Goal: Navigation & Orientation: Find specific page/section

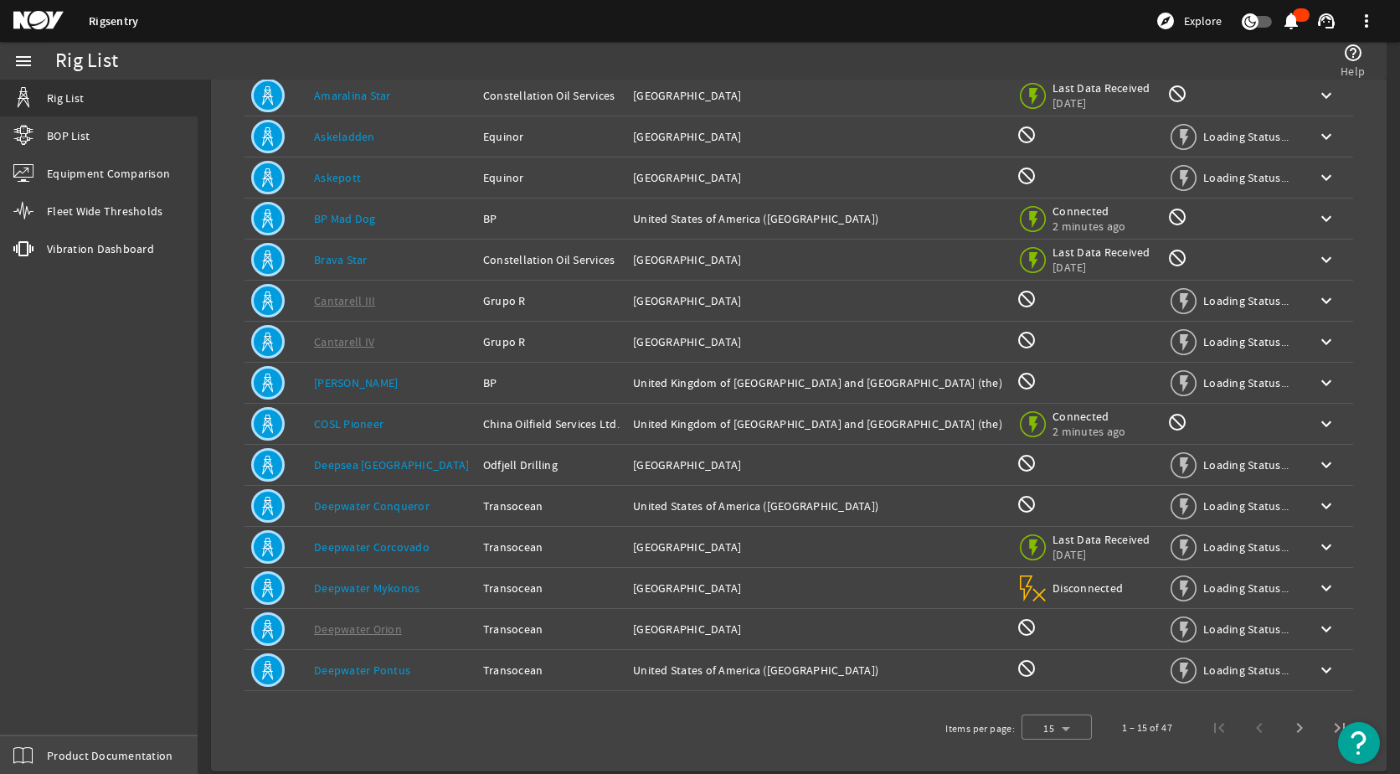
scroll to position [154, 0]
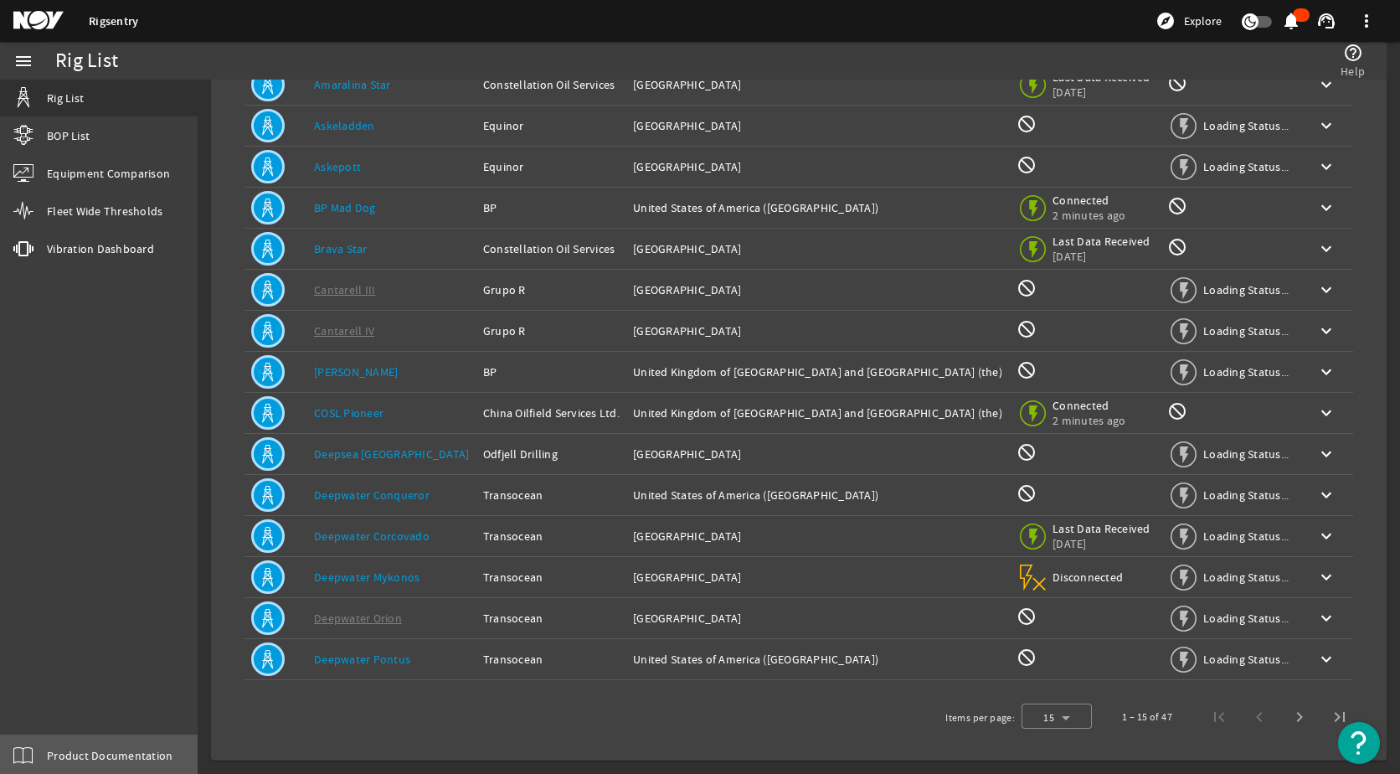
click at [108, 761] on span "Product Documentation" at bounding box center [110, 755] width 126 height 17
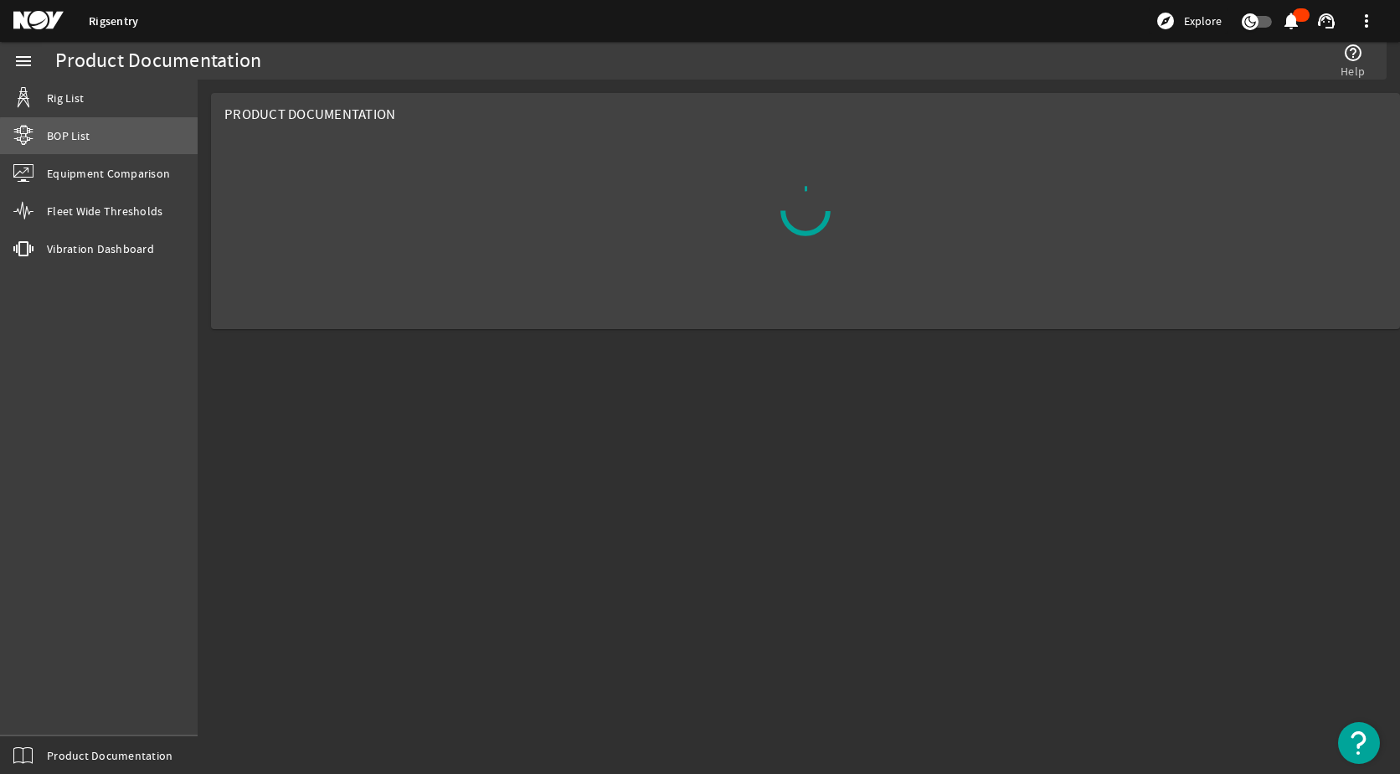
click at [145, 140] on link "BOP List" at bounding box center [99, 135] width 198 height 37
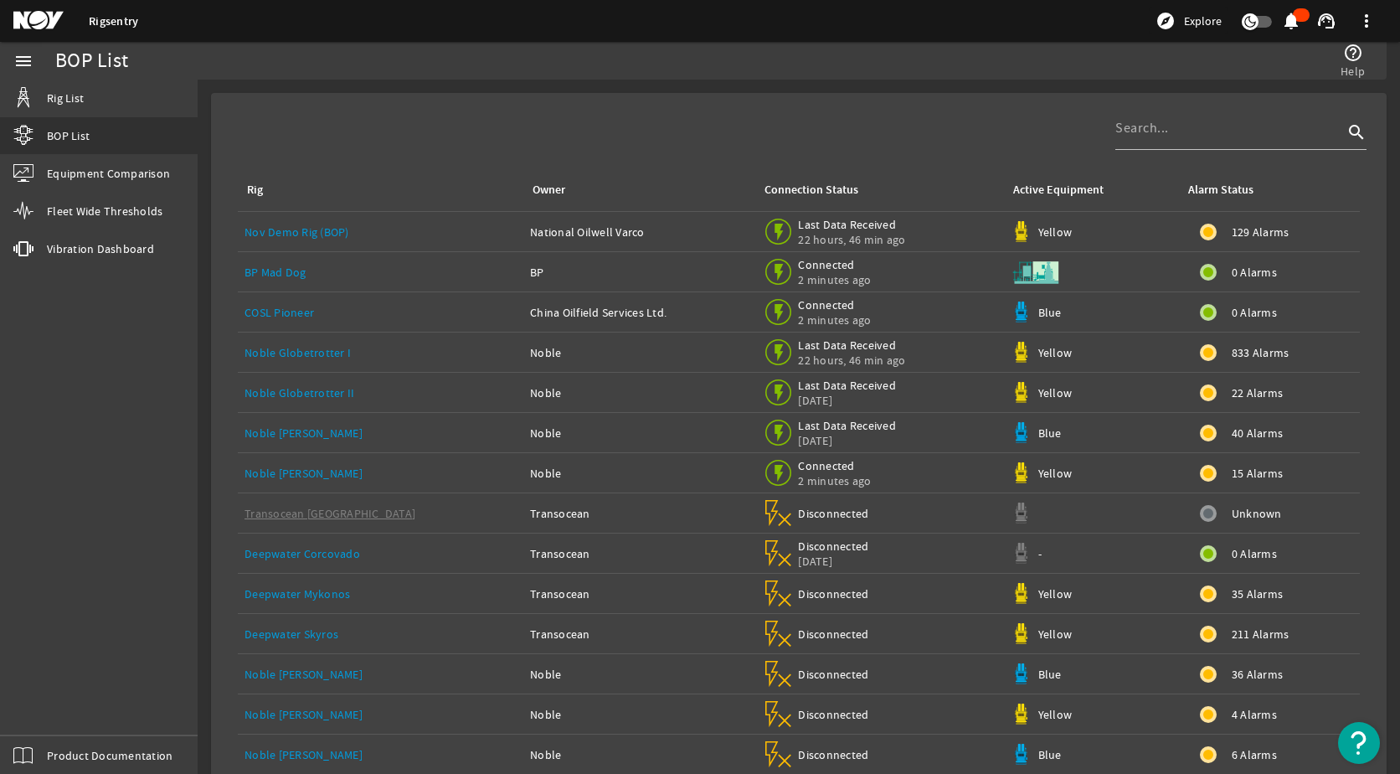
click at [312, 235] on link "Nov Demo Rig (BOP)" at bounding box center [297, 231] width 105 height 15
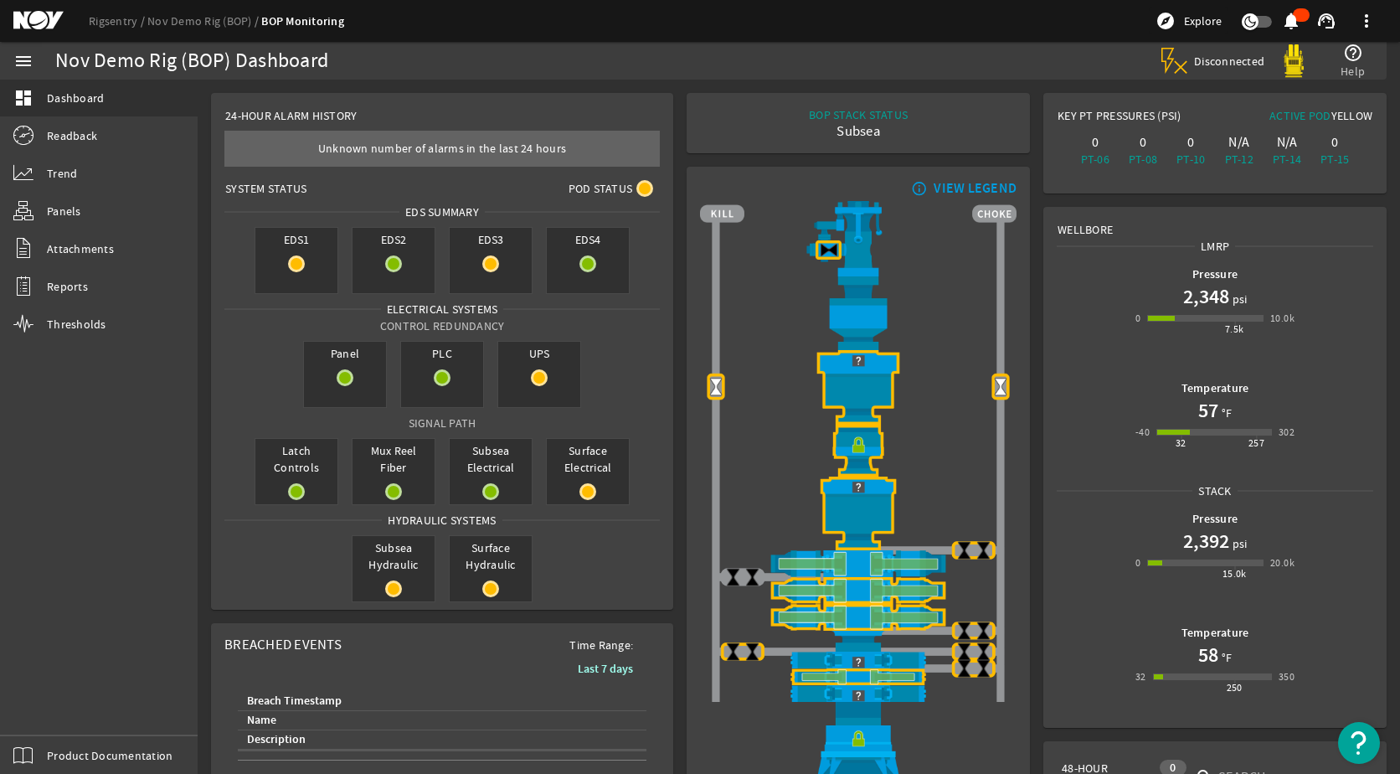
click at [963, 188] on div "VIEW LEGEND" at bounding box center [975, 188] width 83 height 17
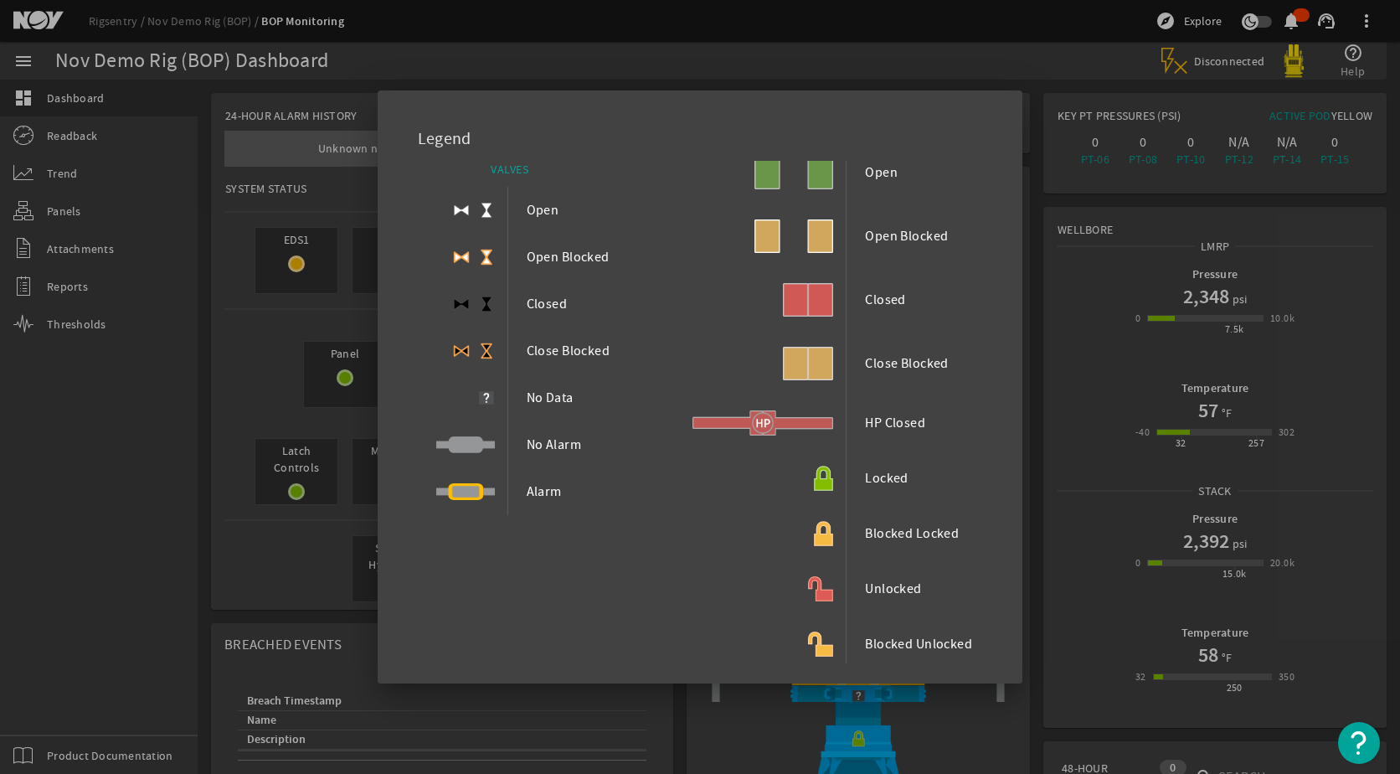
scroll to position [204, 0]
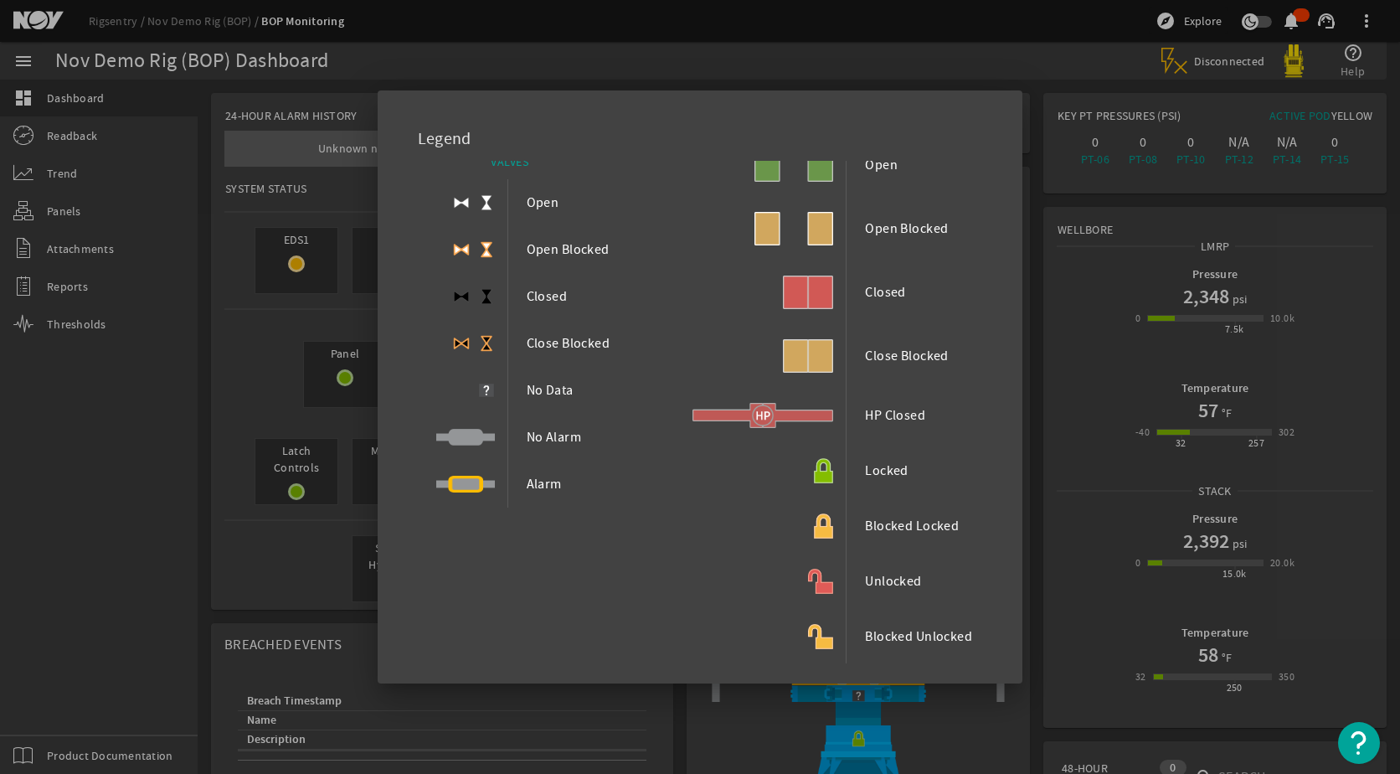
click at [1081, 570] on div at bounding box center [700, 387] width 1400 height 774
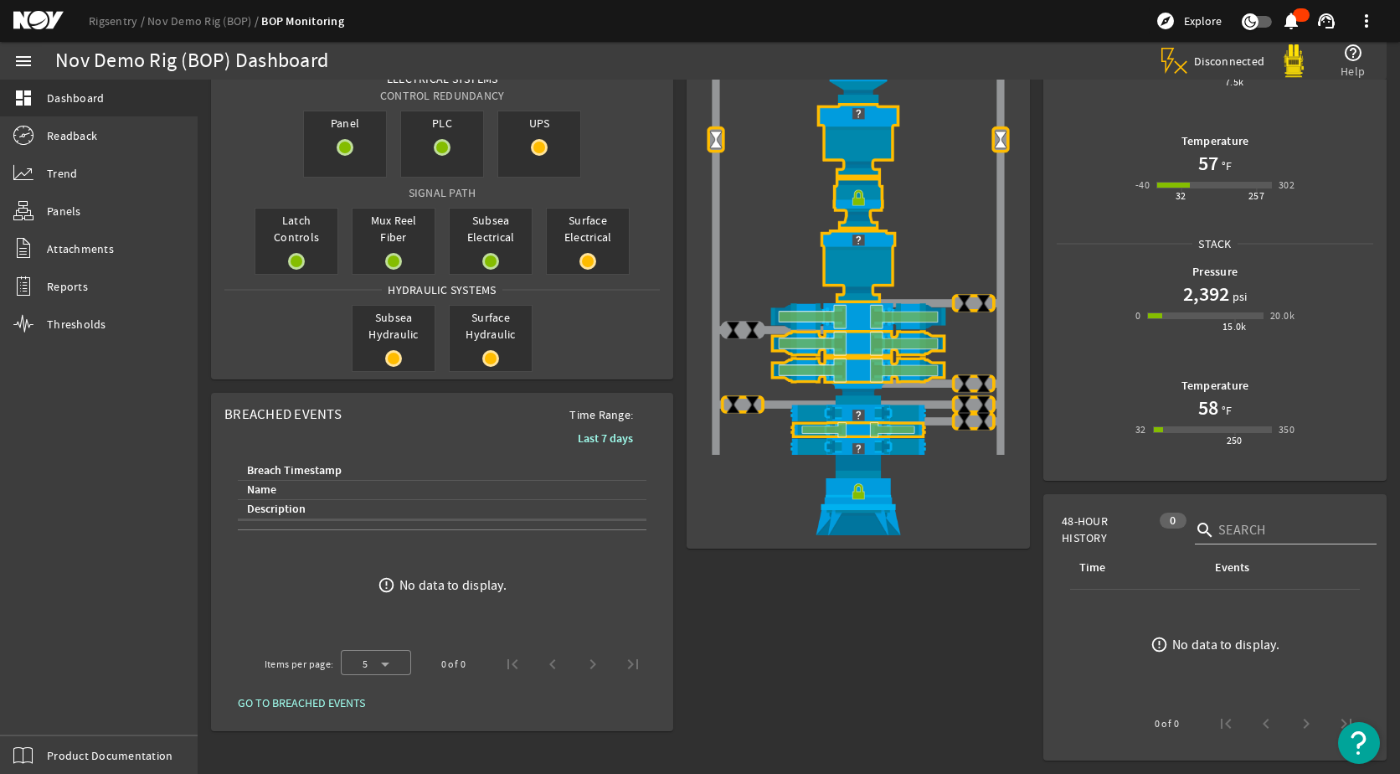
scroll to position [0, 0]
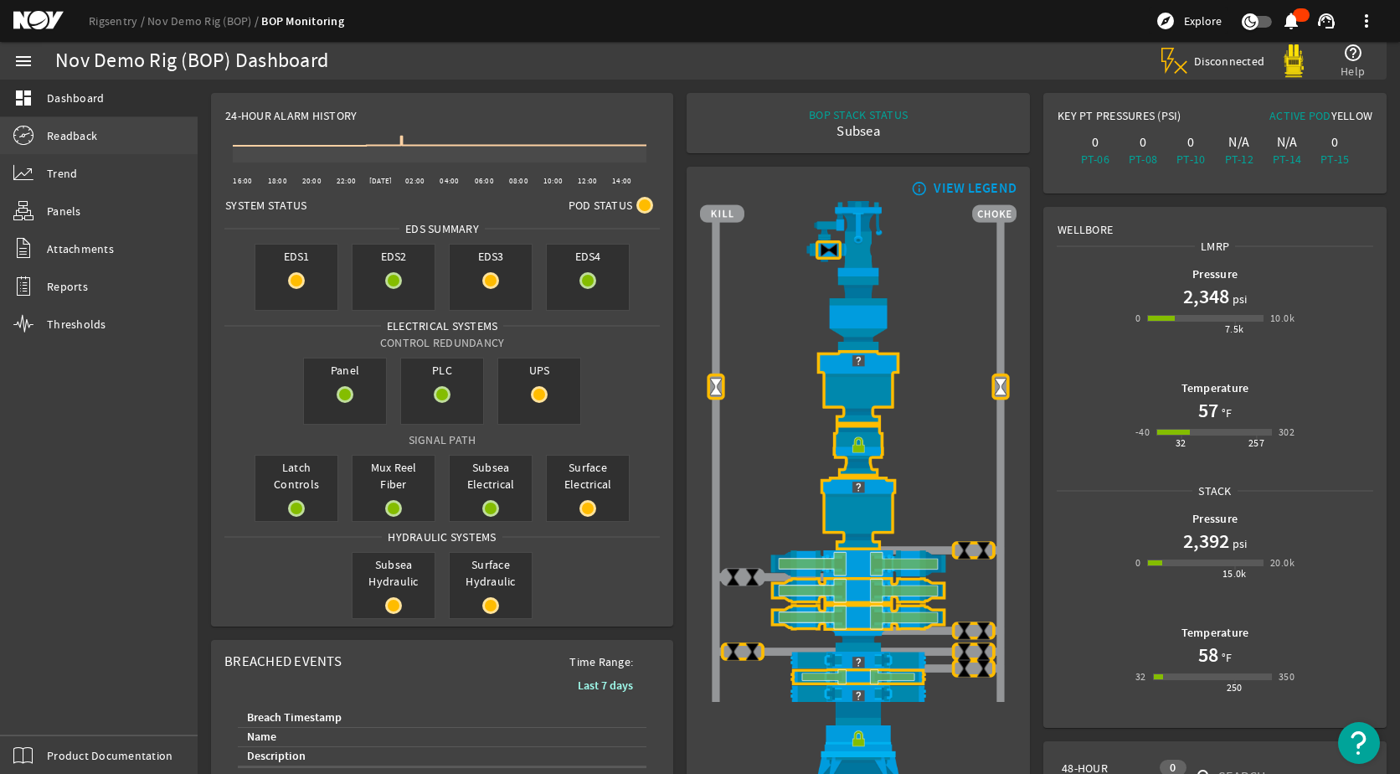
click at [57, 147] on link "Readback" at bounding box center [99, 135] width 198 height 37
